Goal: Navigation & Orientation: Find specific page/section

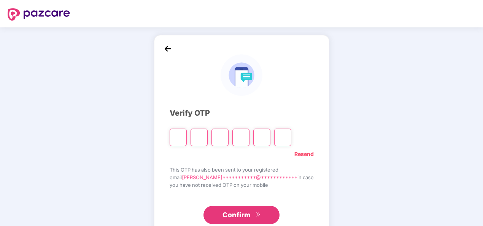
type input "*"
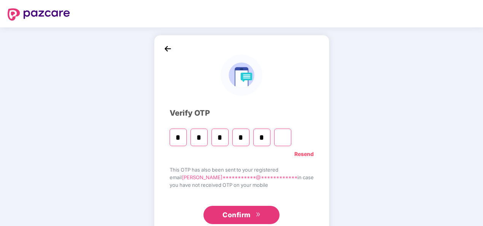
type input "*"
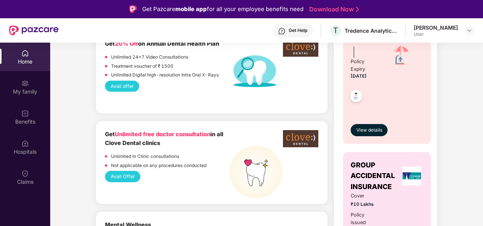
scroll to position [533, 0]
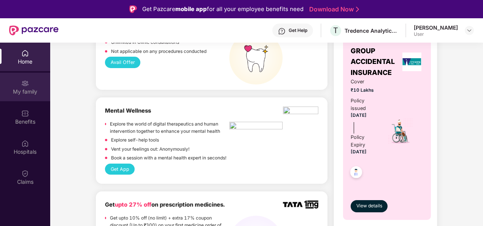
click at [32, 86] on div "My family" at bounding box center [25, 87] width 50 height 29
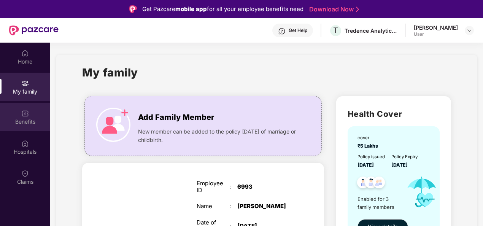
click at [24, 119] on div "Benefits" at bounding box center [25, 122] width 50 height 8
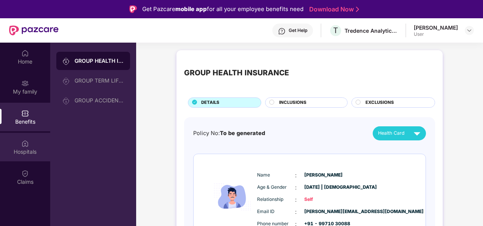
click at [21, 145] on div "Hospitals" at bounding box center [25, 147] width 50 height 29
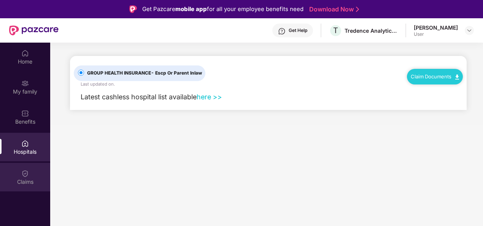
click at [26, 175] on img at bounding box center [25, 174] width 8 height 8
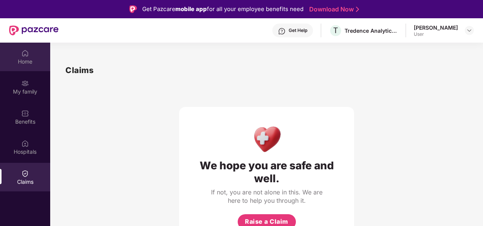
click at [30, 62] on div "Home" at bounding box center [25, 62] width 50 height 8
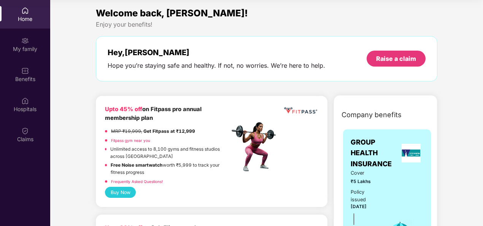
click at [28, 16] on div "Home" at bounding box center [25, 19] width 50 height 8
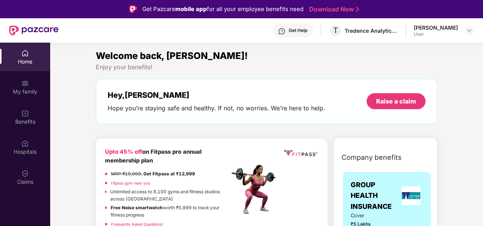
click at [458, 34] on div "[PERSON_NAME] User" at bounding box center [444, 30] width 60 height 13
click at [473, 30] on div at bounding box center [469, 30] width 9 height 9
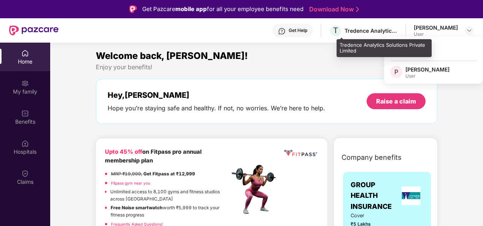
click at [360, 29] on div "Tredence Analytics Solutions Private Limited" at bounding box center [371, 30] width 53 height 7
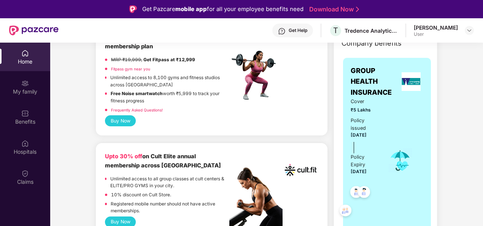
scroll to position [152, 0]
